Goal: Information Seeking & Learning: Find specific fact

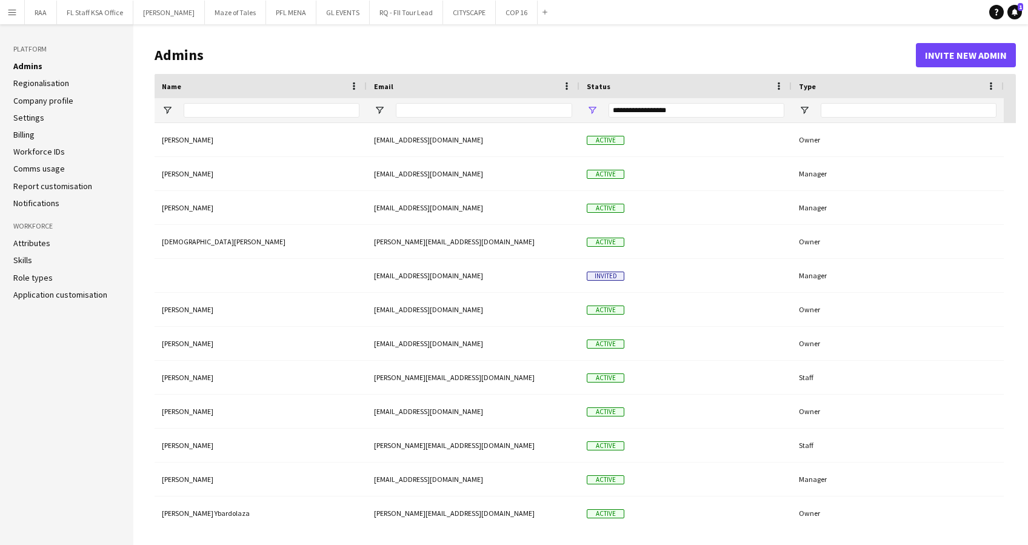
click at [8, 15] on app-icon "Menu" at bounding box center [12, 12] width 10 height 10
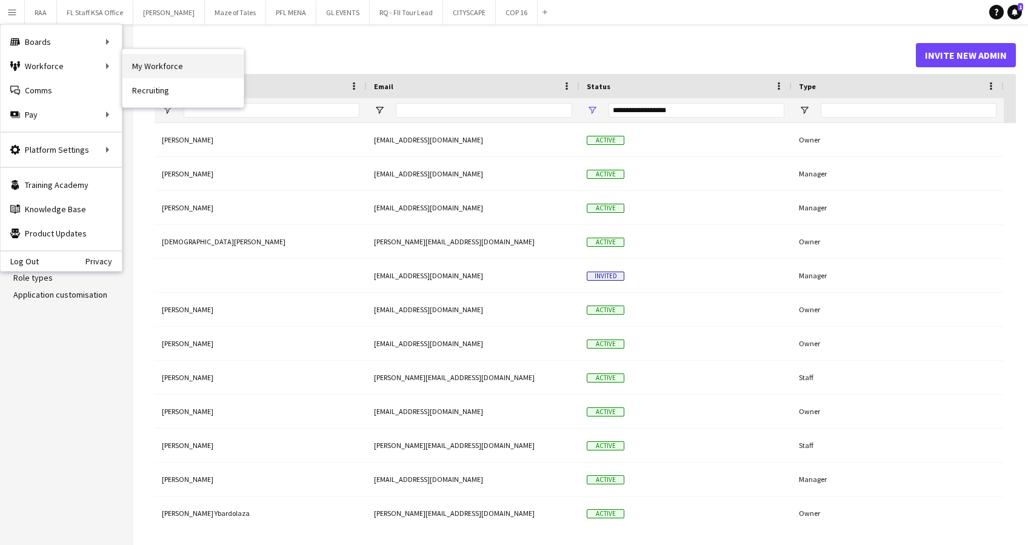
click at [190, 59] on link "My Workforce" at bounding box center [182, 66] width 121 height 24
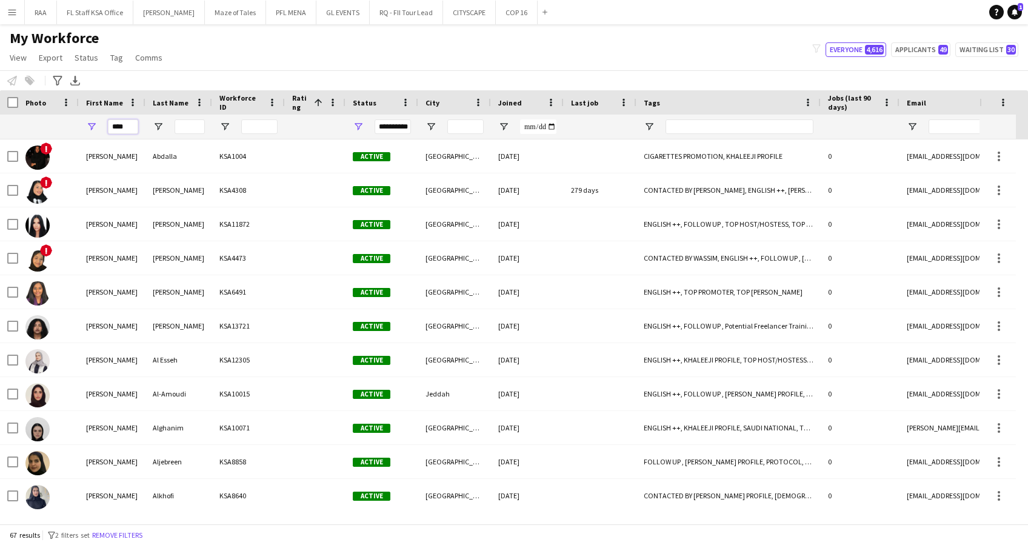
click at [128, 128] on input "****" at bounding box center [123, 126] width 30 height 15
type input "*"
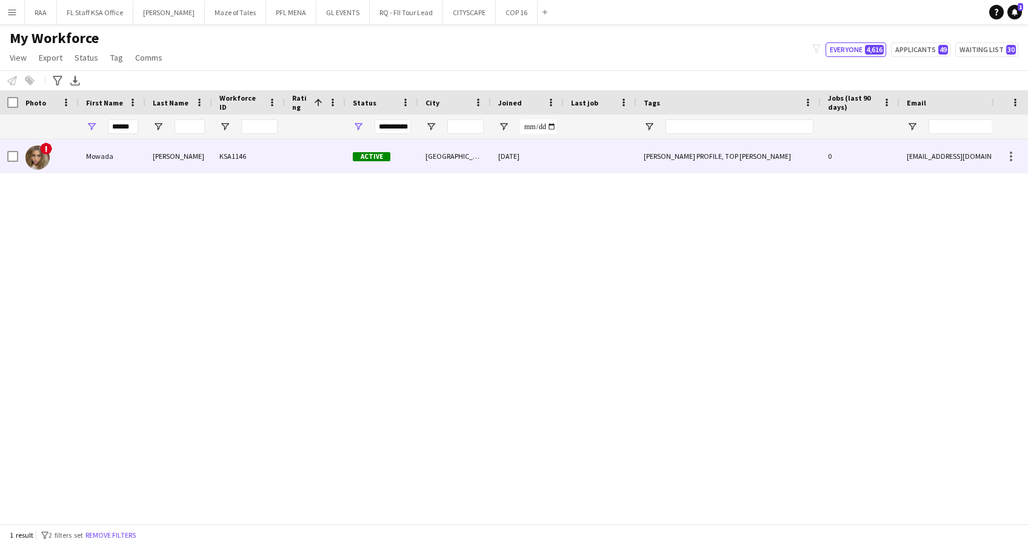
click at [145, 159] on div "Mowada" at bounding box center [112, 155] width 67 height 33
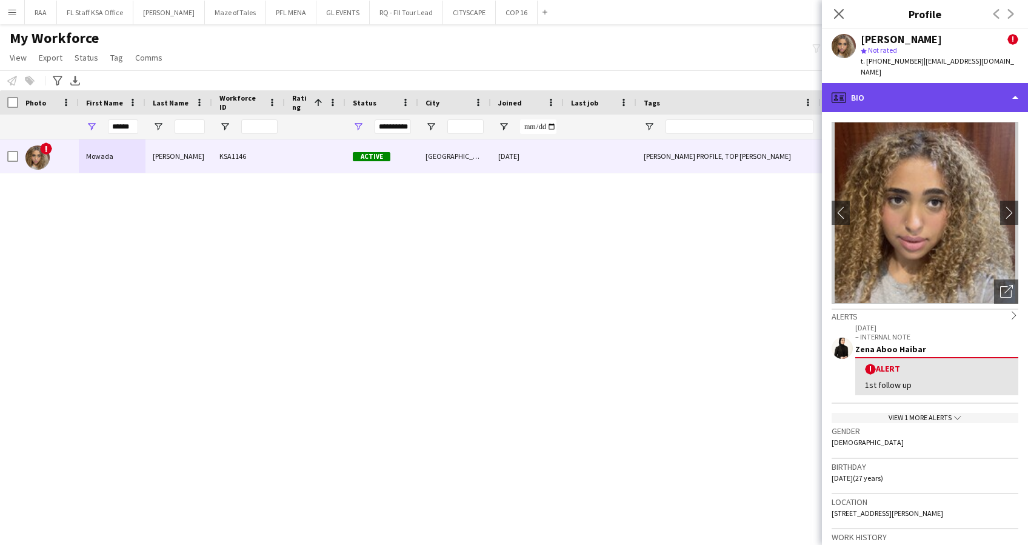
click at [931, 85] on div "profile Bio" at bounding box center [925, 97] width 206 height 29
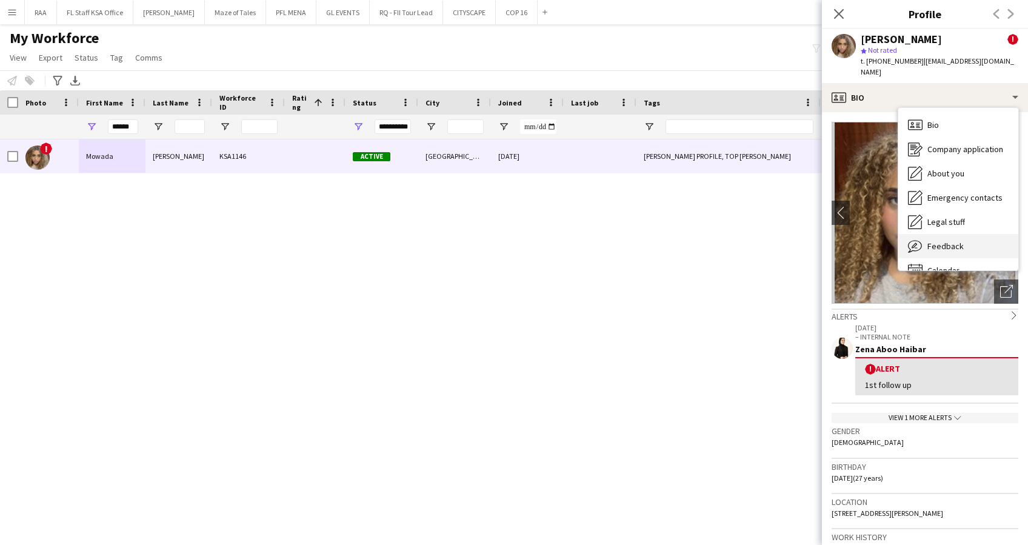
click at [950, 241] on span "Feedback" at bounding box center [945, 246] width 36 height 11
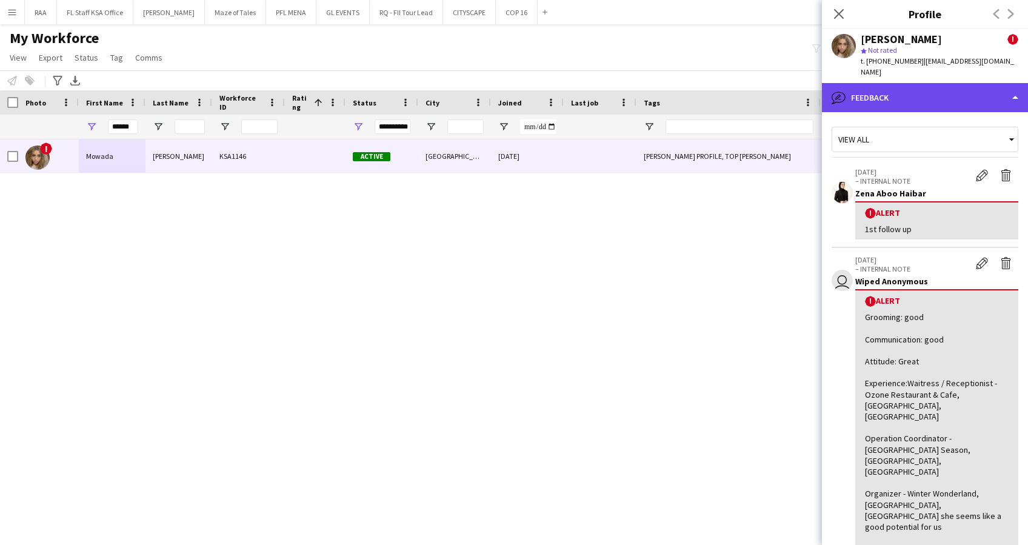
click at [918, 87] on div "bubble-pencil Feedback" at bounding box center [925, 97] width 206 height 29
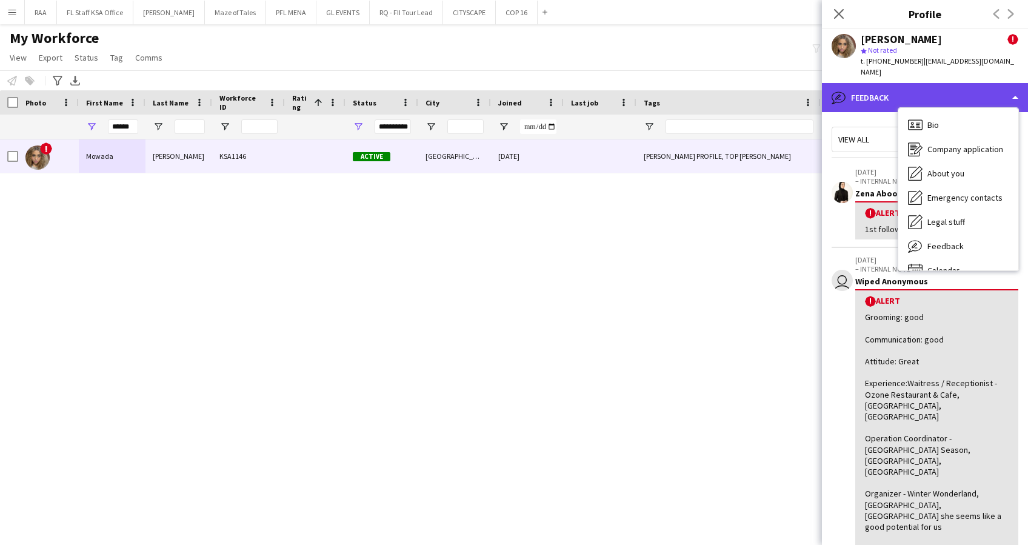
click at [918, 87] on div "bubble-pencil Feedback" at bounding box center [925, 97] width 206 height 29
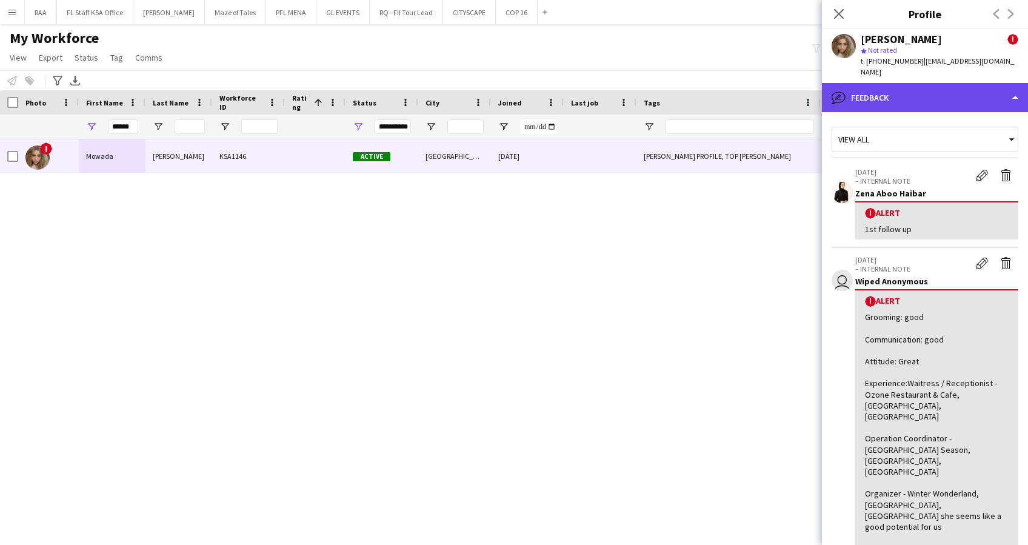
click at [918, 87] on div "bubble-pencil Feedback" at bounding box center [925, 97] width 206 height 29
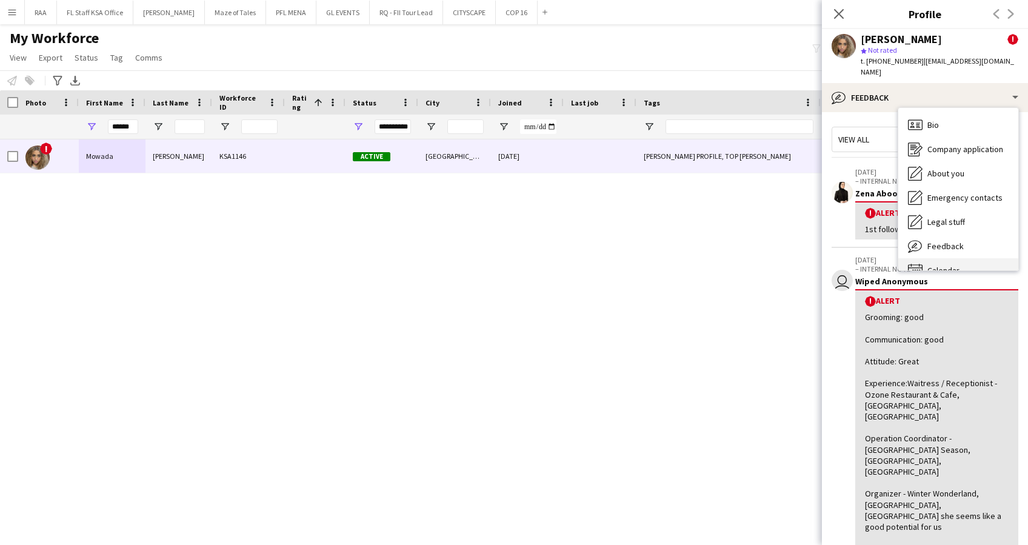
click at [965, 258] on div "Calendar Calendar" at bounding box center [958, 270] width 120 height 24
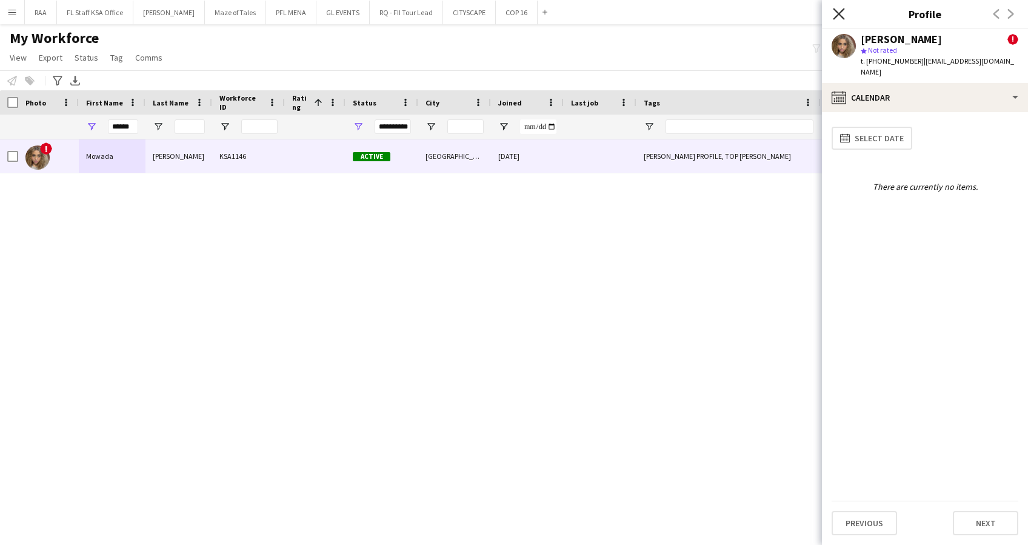
click at [840, 10] on icon "Close pop-in" at bounding box center [839, 14] width 12 height 12
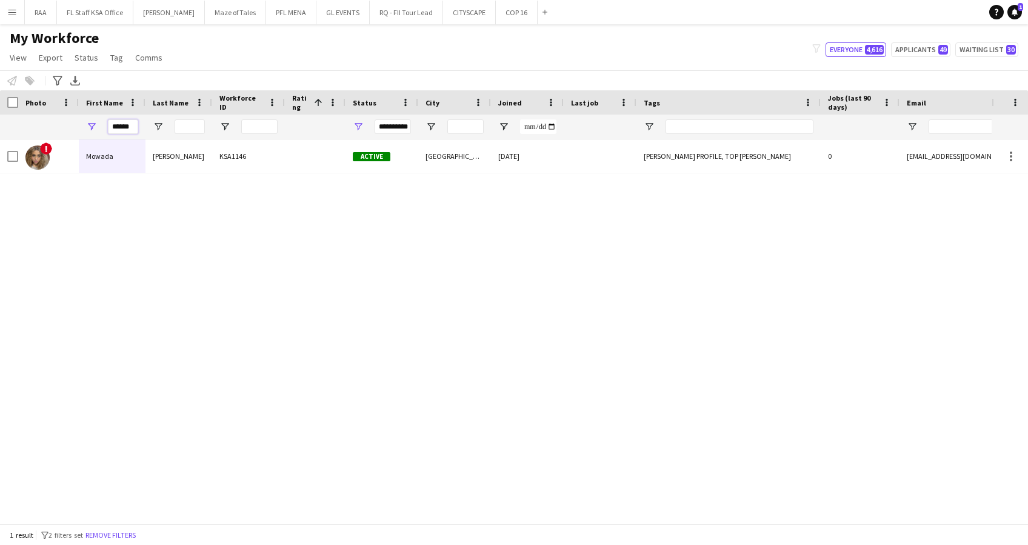
click at [122, 126] on input "******" at bounding box center [123, 126] width 30 height 15
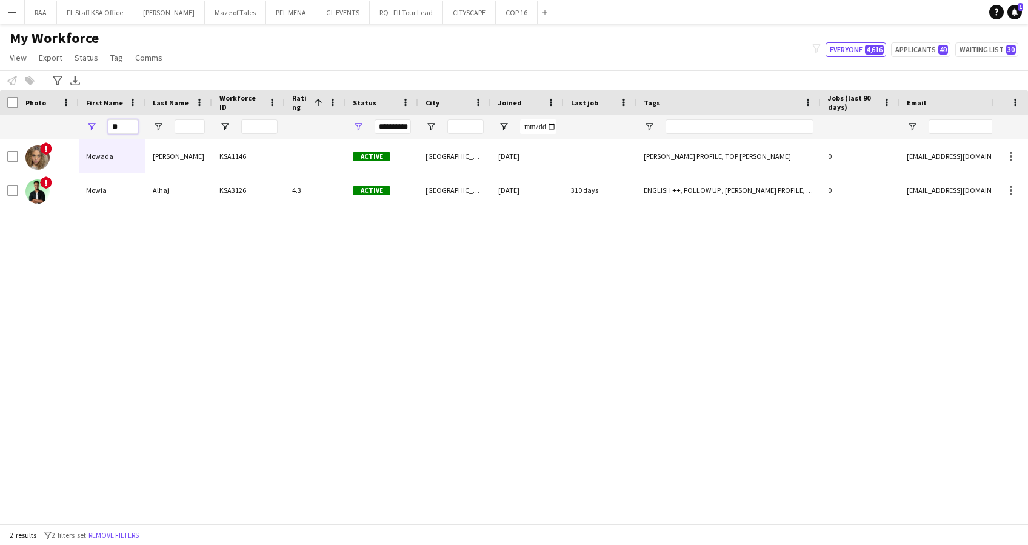
type input "*"
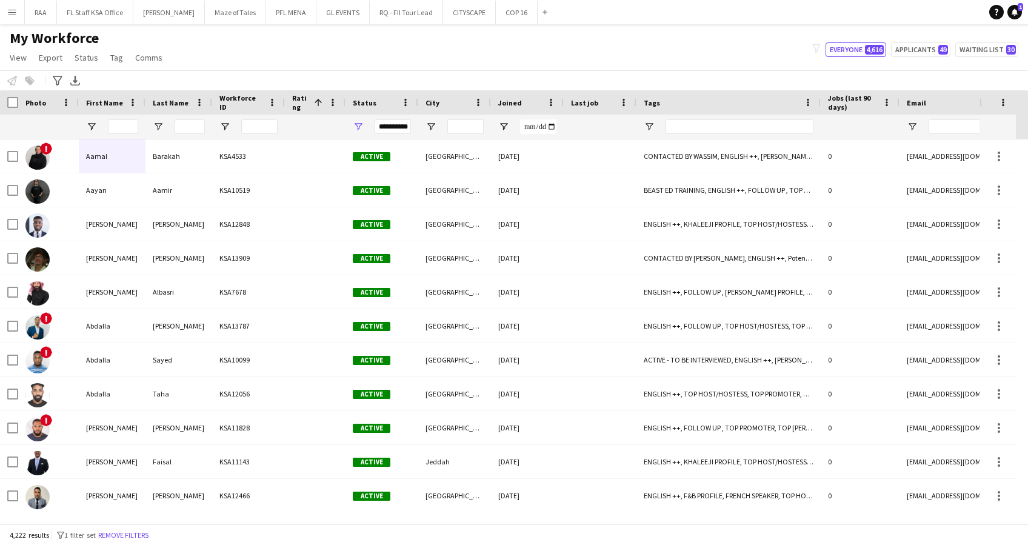
click at [241, 49] on div "My Workforce View Views Default view Basic Export View TAGS Test New view Updat…" at bounding box center [514, 49] width 1028 height 41
